Goal: Information Seeking & Learning: Learn about a topic

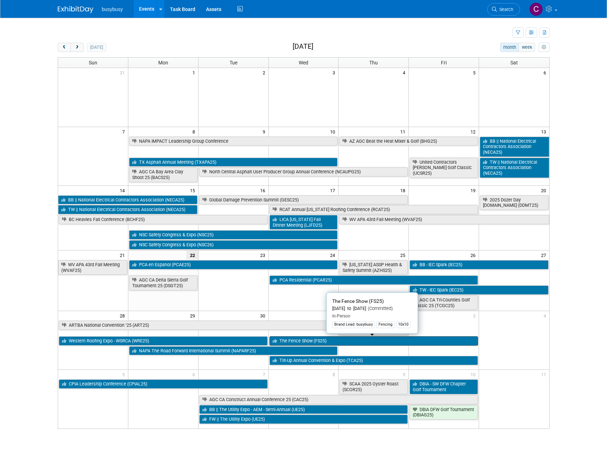
click at [291, 342] on link "The Fence Show (FS25)" at bounding box center [373, 341] width 209 height 9
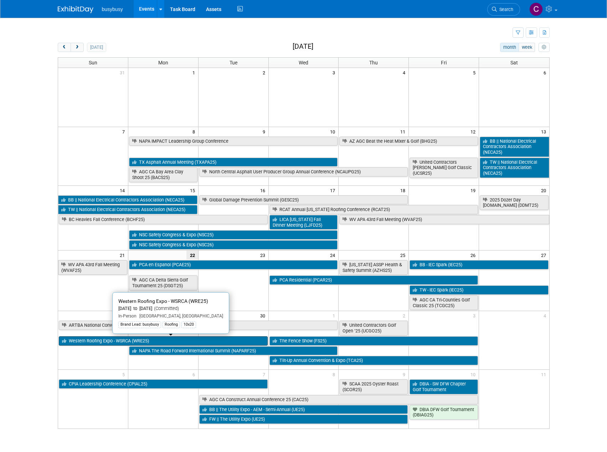
click at [161, 344] on link "Western Roofing Expo - WSRCA (WRE25)" at bounding box center [163, 341] width 209 height 9
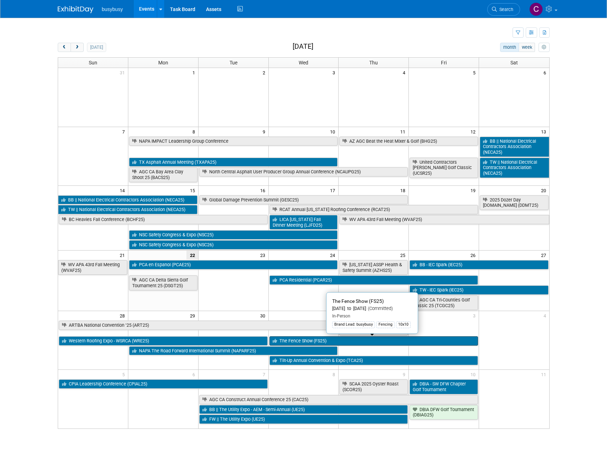
click at [300, 341] on link "The Fence Show (FS25)" at bounding box center [373, 341] width 209 height 9
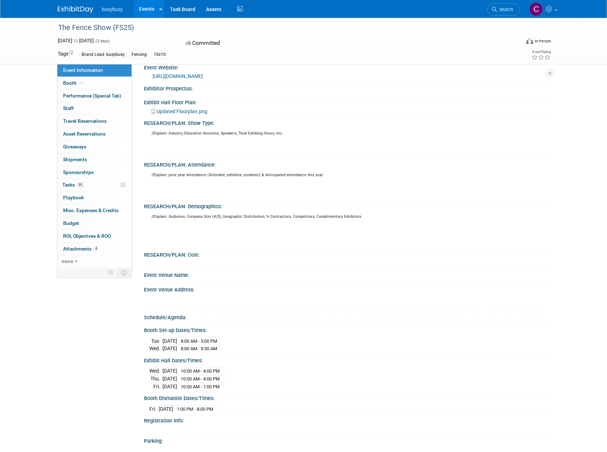
scroll to position [107, 0]
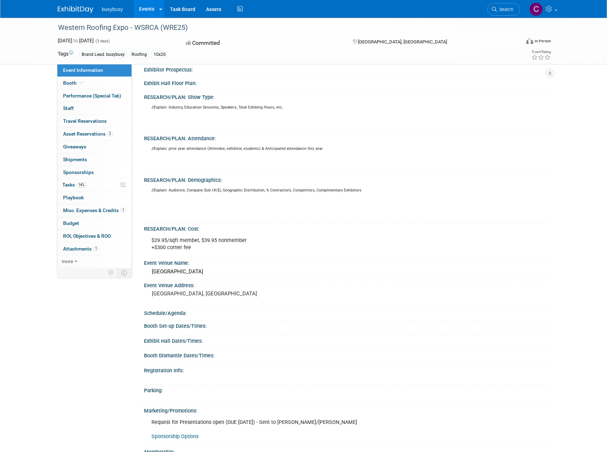
scroll to position [107, 0]
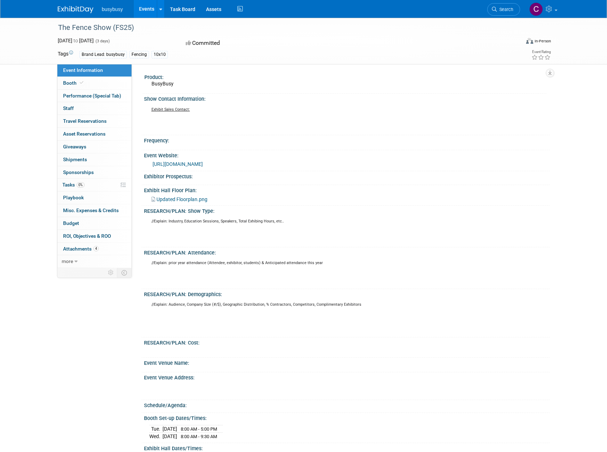
click at [474, 27] on div "The Fence Show (FS25)" at bounding box center [282, 27] width 453 height 13
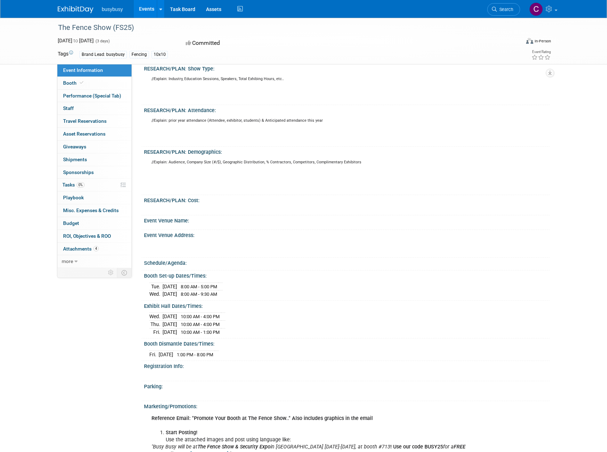
scroll to position [356, 0]
